Goal: Find specific page/section: Find specific page/section

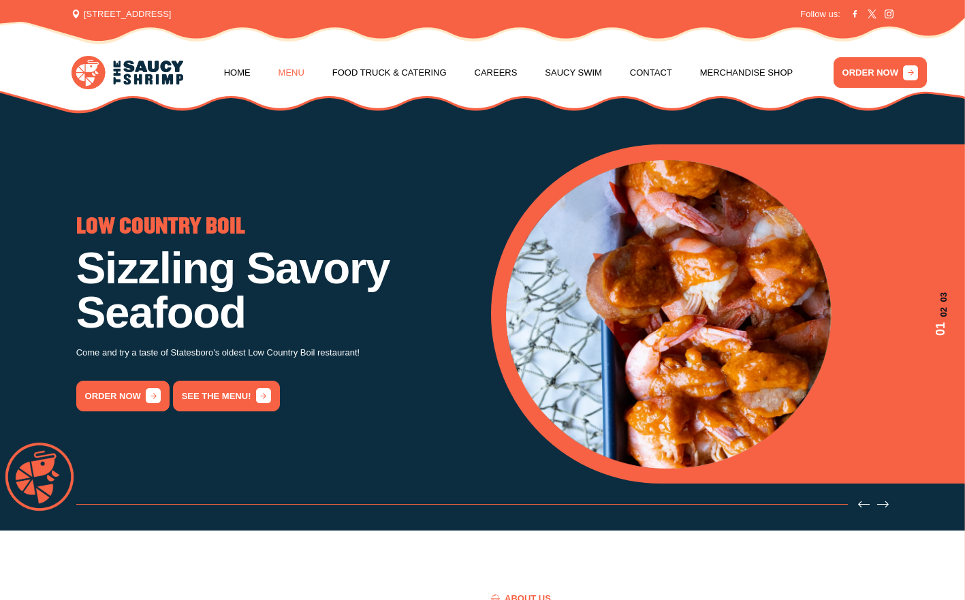
click at [290, 73] on link "Menu" at bounding box center [292, 73] width 26 height 52
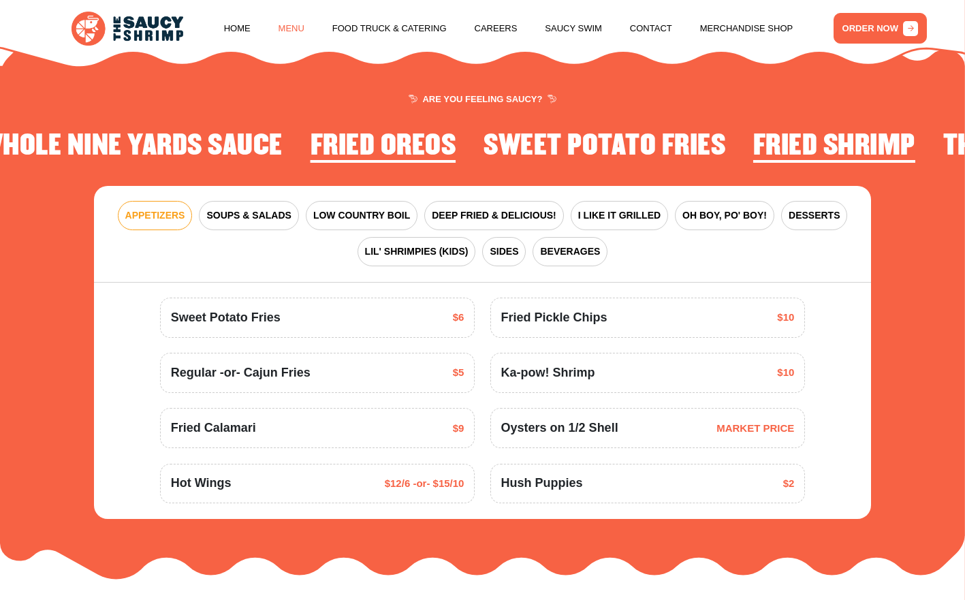
scroll to position [1574, 0]
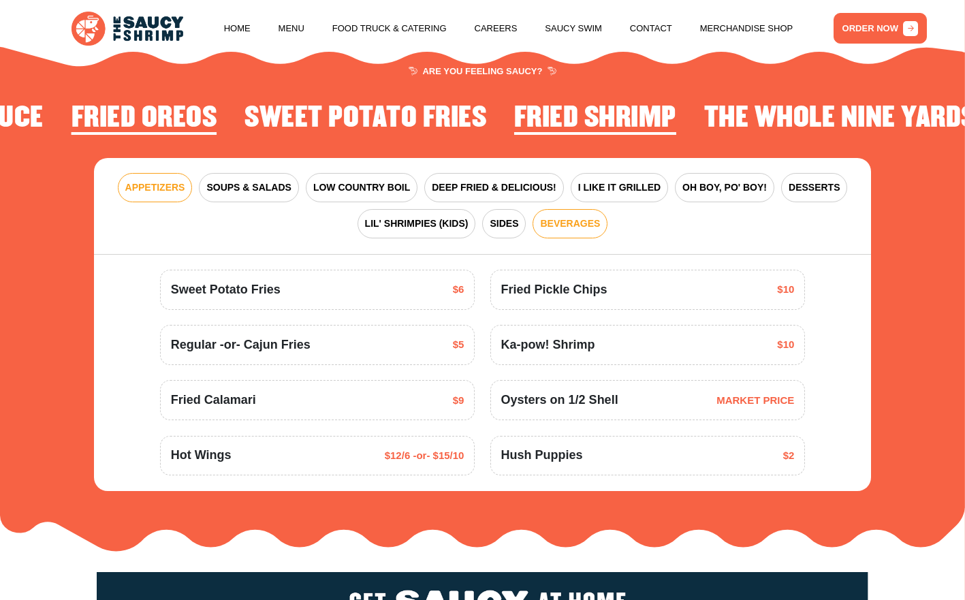
click at [559, 219] on span "BEVERAGES" at bounding box center [570, 224] width 60 height 14
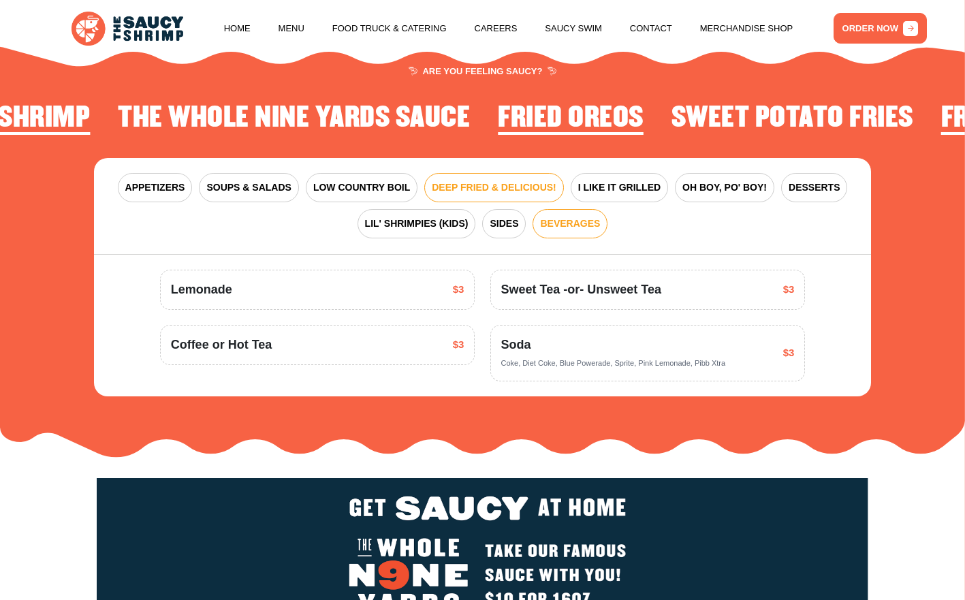
click at [480, 187] on span "DEEP FRIED & DELICIOUS!" at bounding box center [494, 188] width 125 height 14
